Goal: Use online tool/utility: Utilize a website feature to perform a specific function

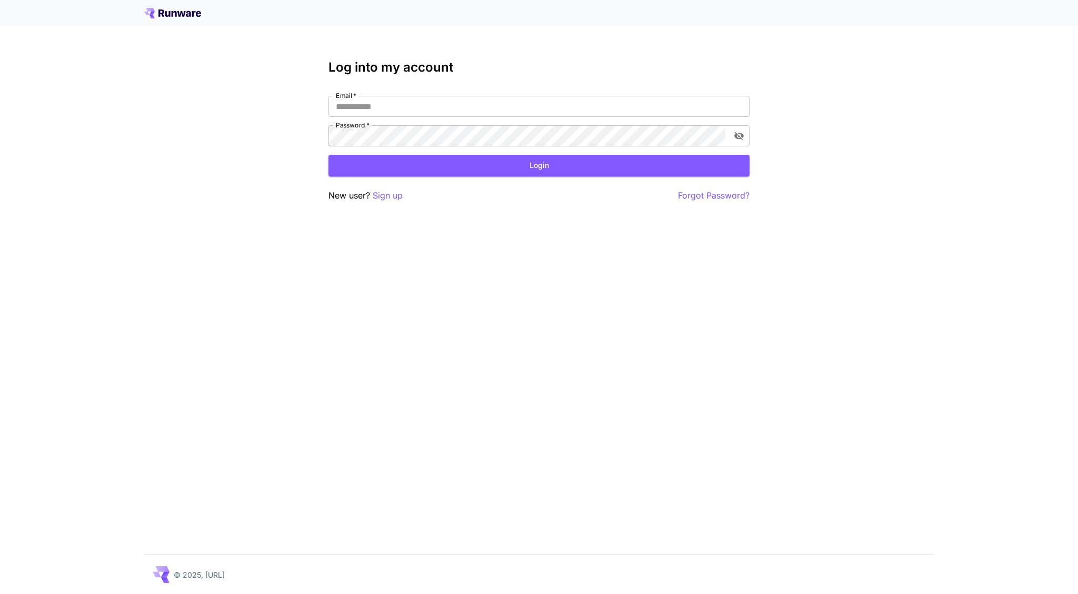
type input "**********"
click at [574, 172] on button "Login" at bounding box center [539, 166] width 421 height 22
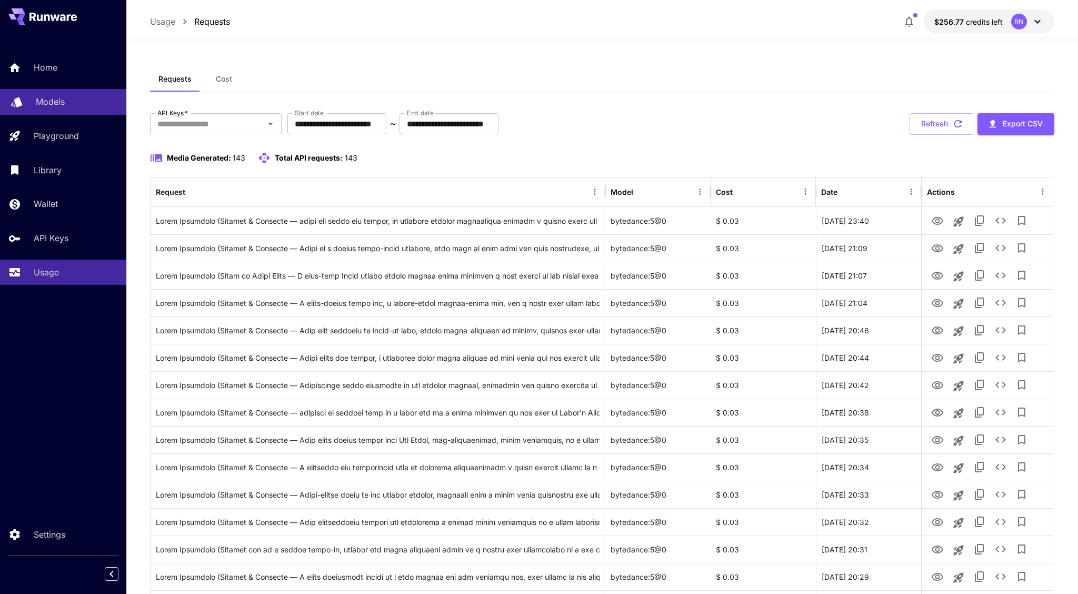
click at [63, 108] on link "Models" at bounding box center [63, 102] width 126 height 26
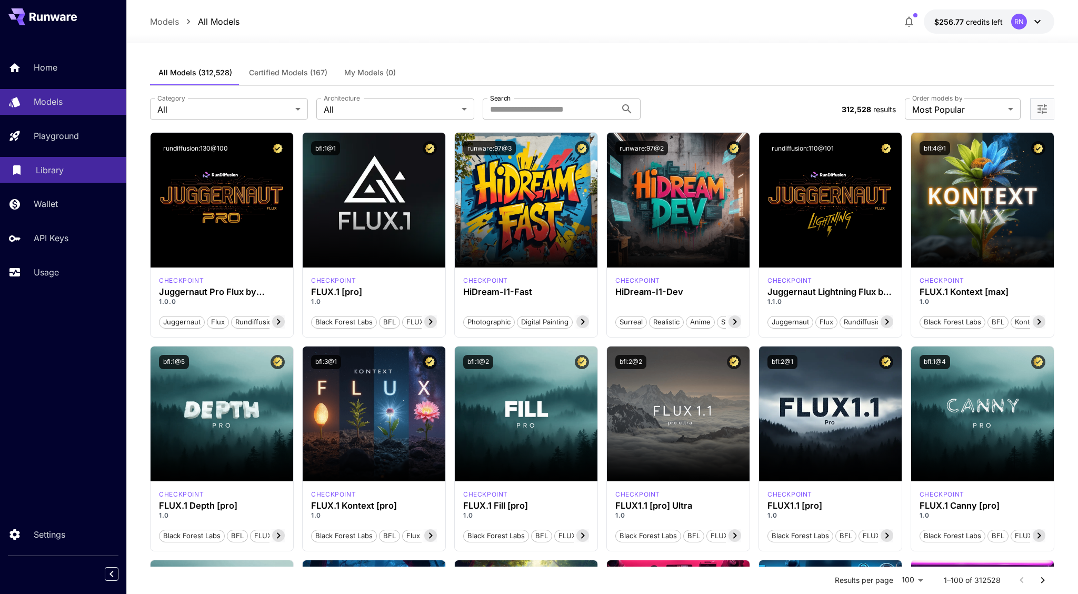
click at [67, 170] on div "Library" at bounding box center [77, 170] width 82 height 13
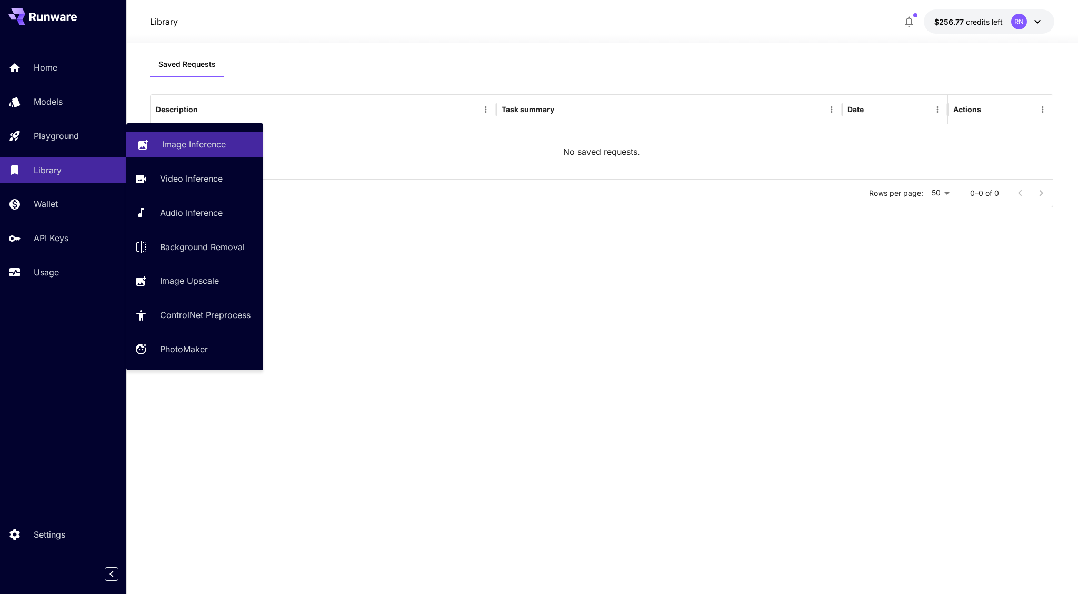
click at [206, 147] on p "Image Inference" at bounding box center [194, 144] width 64 height 13
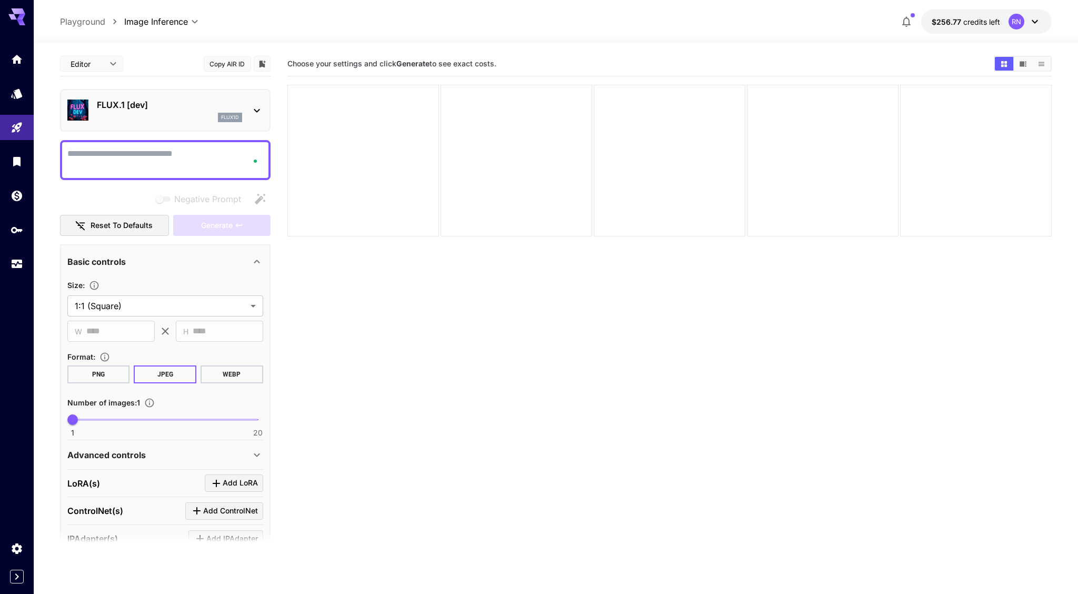
click at [251, 108] on icon at bounding box center [257, 110] width 13 height 13
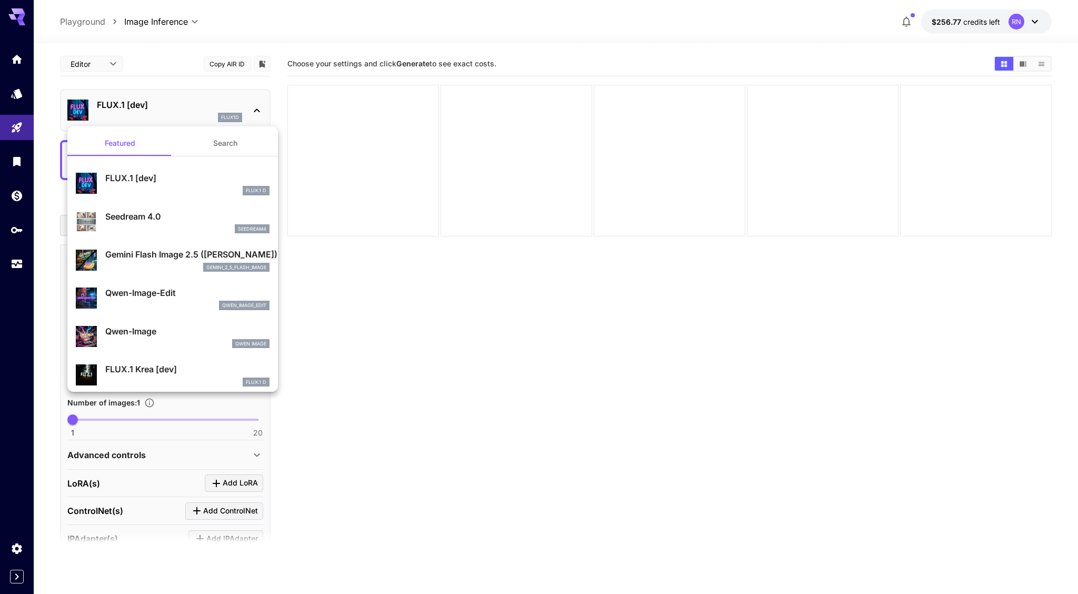
click at [203, 215] on p "Seedream 4.0" at bounding box center [187, 216] width 164 height 13
type input "**********"
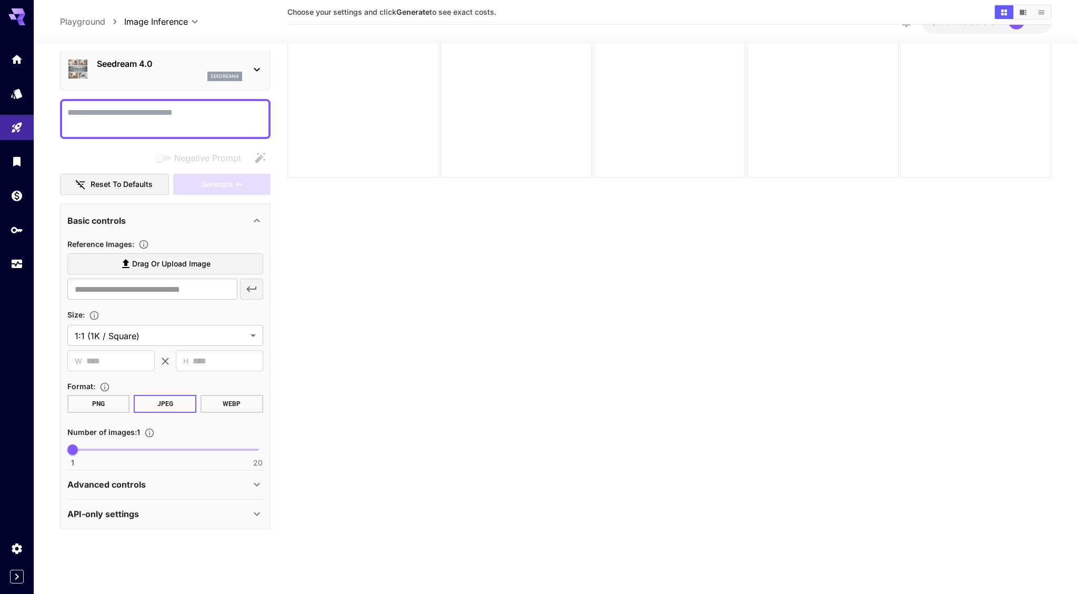
scroll to position [83, 0]
click at [253, 484] on icon at bounding box center [257, 484] width 13 height 13
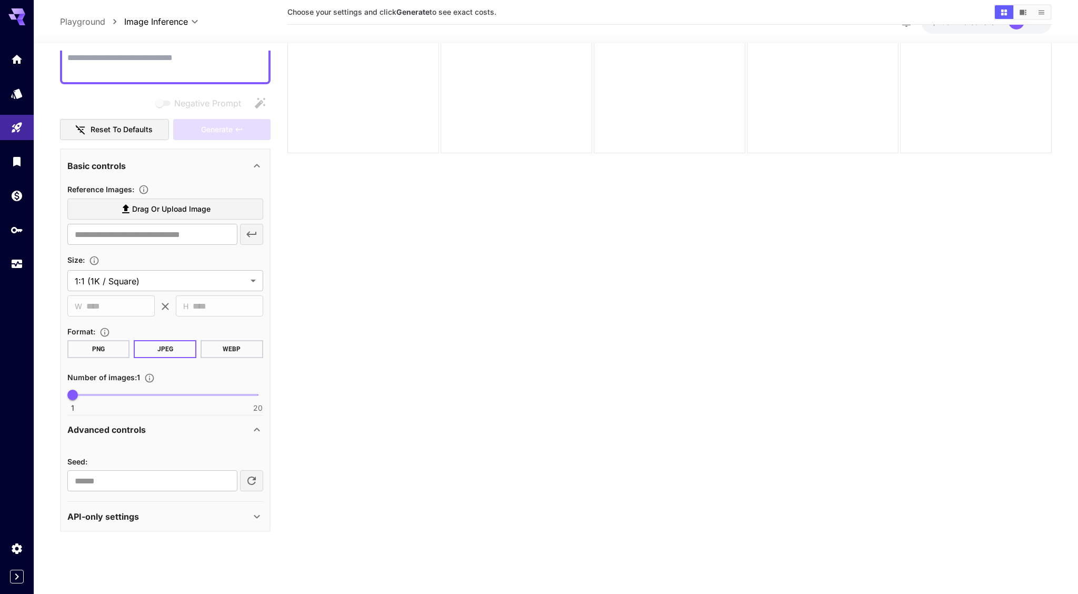
scroll to position [97, 0]
click at [262, 515] on icon at bounding box center [257, 514] width 13 height 13
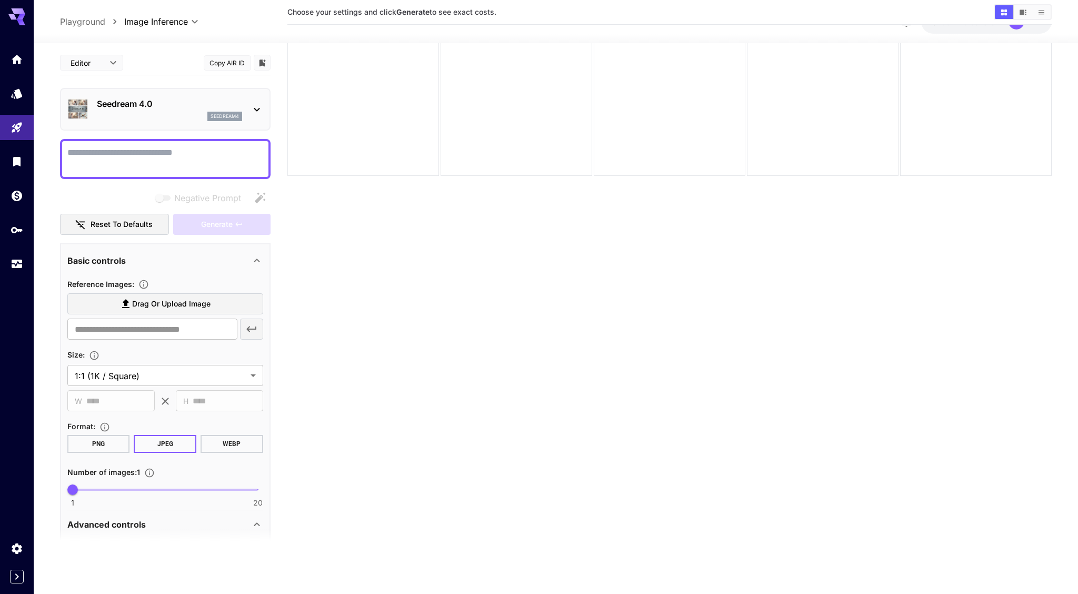
scroll to position [47, 0]
click at [113, 61] on body "**********" at bounding box center [539, 291] width 1078 height 677
click at [153, 62] on div at bounding box center [539, 297] width 1078 height 594
click at [11, 550] on link at bounding box center [17, 548] width 34 height 26
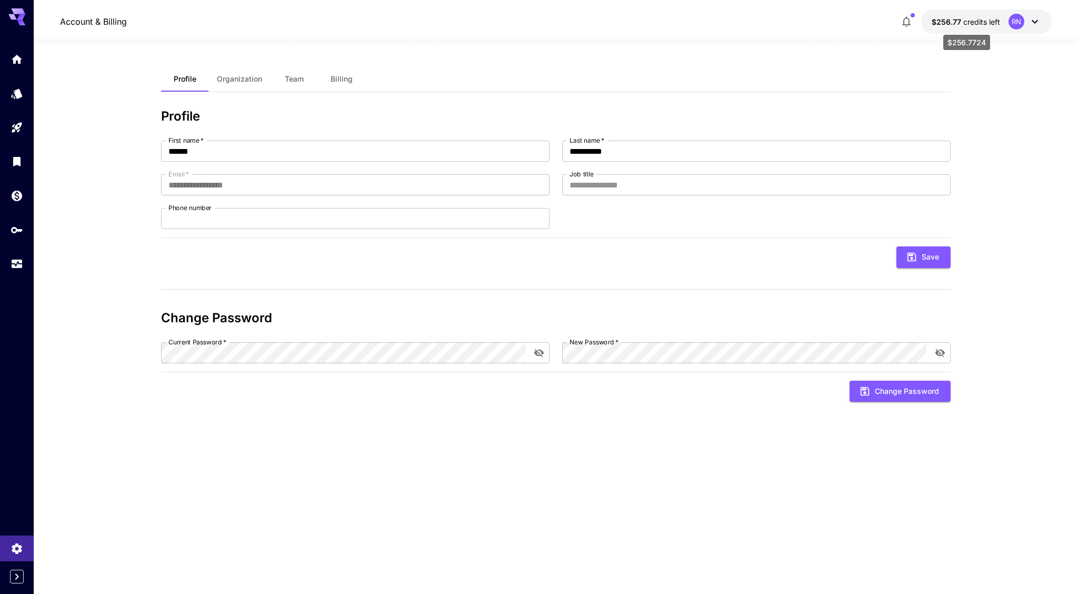
click at [958, 23] on span "$256.77" at bounding box center [948, 21] width 32 height 9
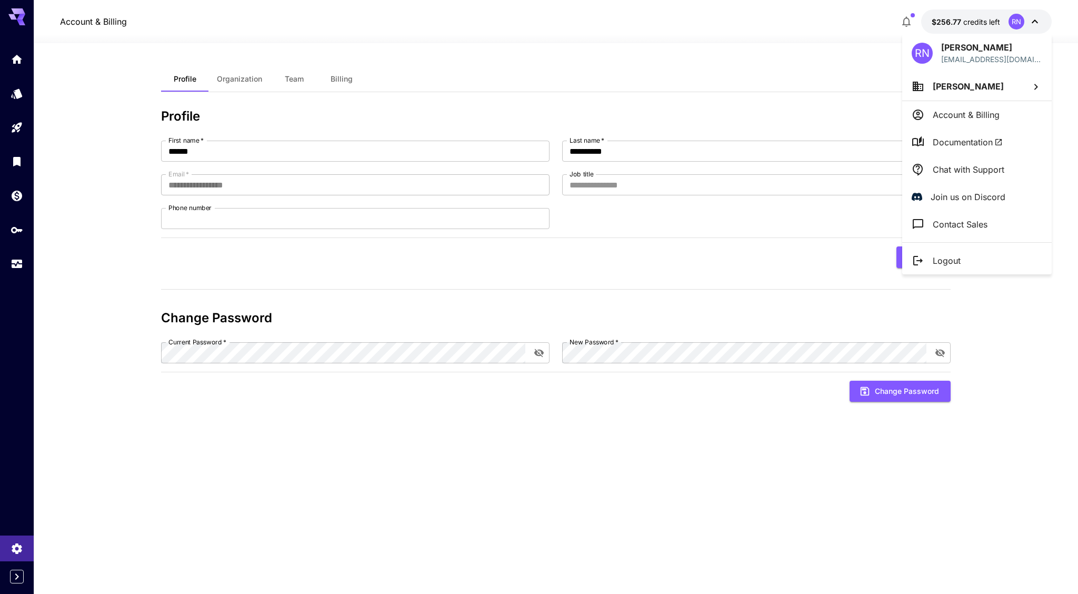
click at [776, 505] on div at bounding box center [539, 297] width 1078 height 594
